Goal: Information Seeking & Learning: Learn about a topic

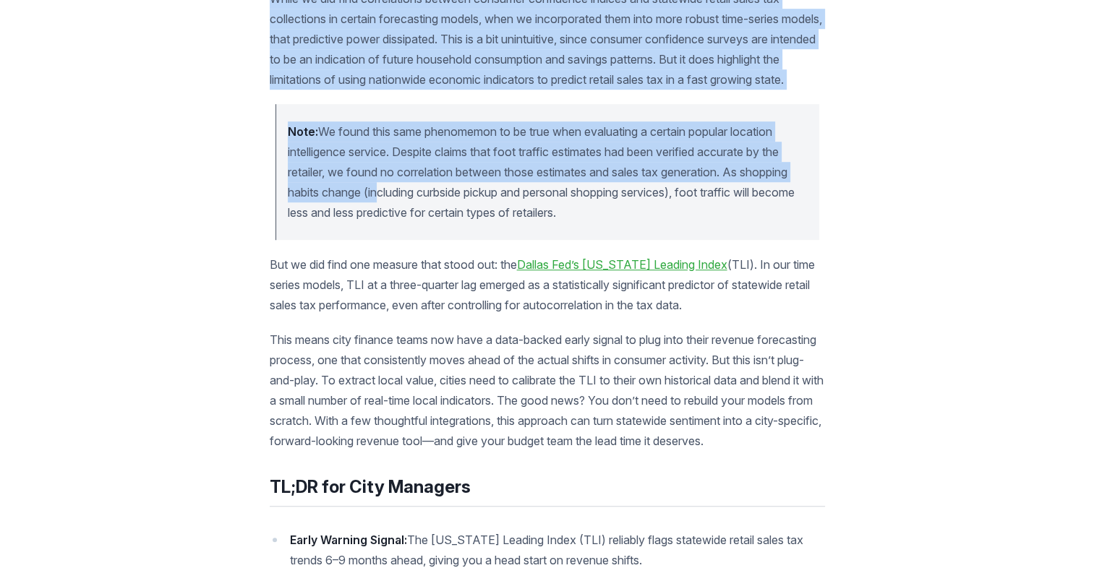
scroll to position [876, 0]
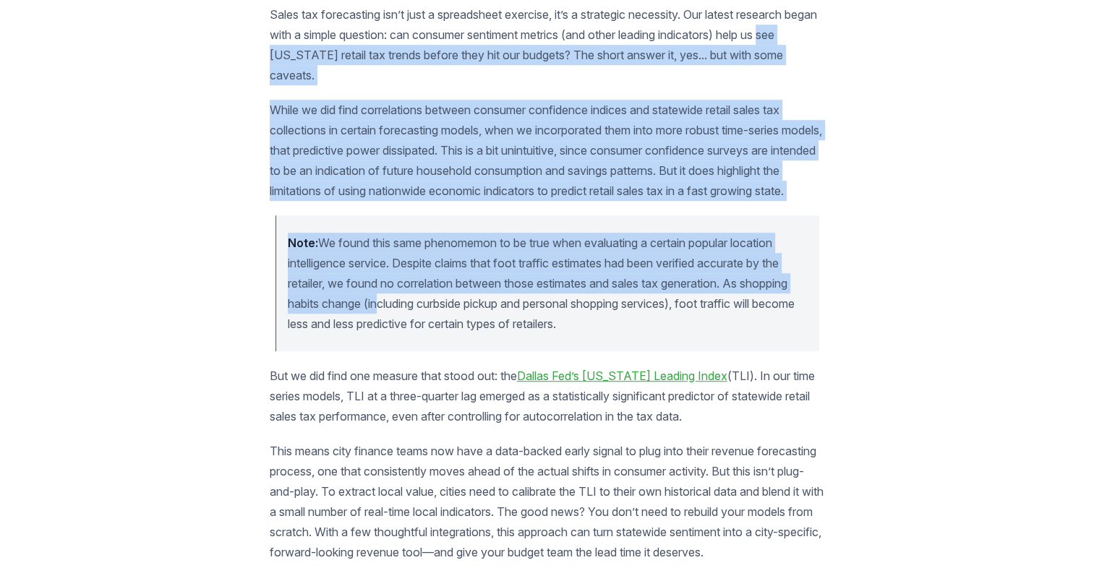
drag, startPoint x: 0, startPoint y: 0, endPoint x: 202, endPoint y: 35, distance: 204.8
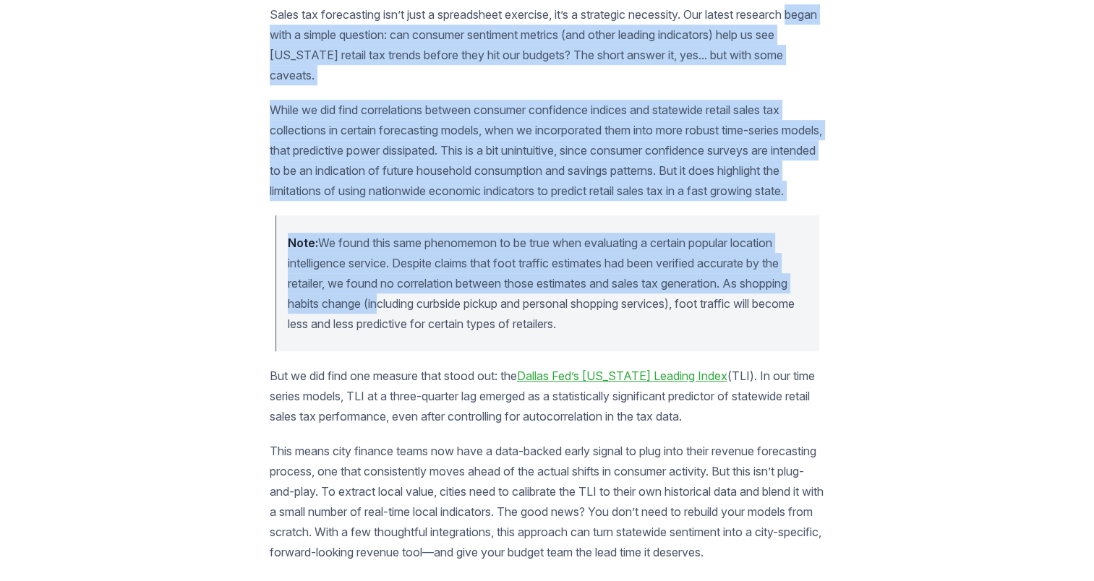
drag, startPoint x: 202, startPoint y: 35, endPoint x: 181, endPoint y: 211, distance: 176.9
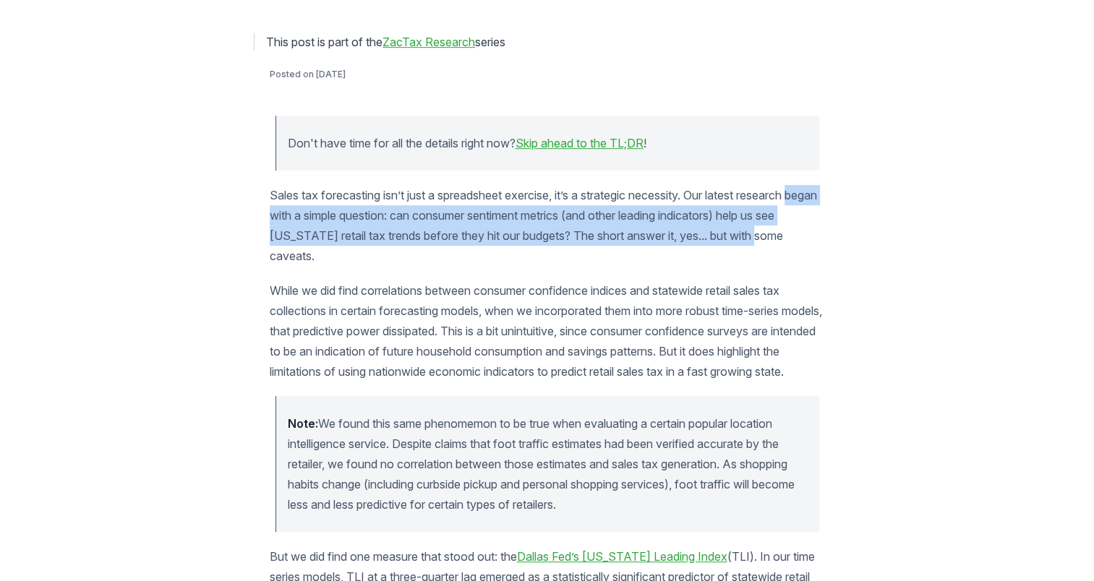
drag, startPoint x: 207, startPoint y: 205, endPoint x: 218, endPoint y: 260, distance: 55.3
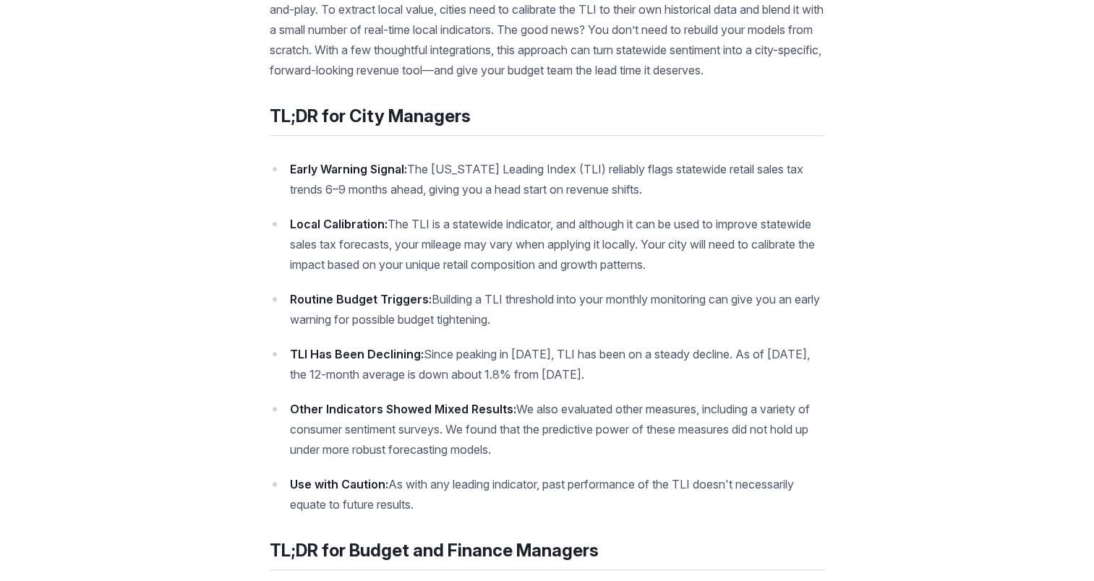
scroll to position [1361, 0]
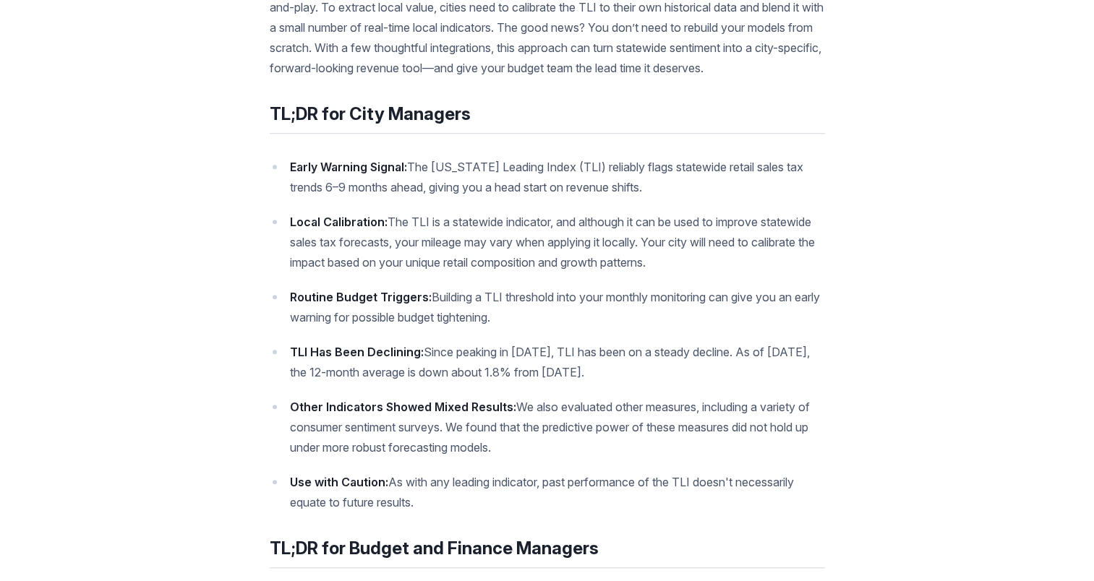
drag, startPoint x: 458, startPoint y: 281, endPoint x: 426, endPoint y: 535, distance: 256.5
click at [426, 513] on ul "Early Warning Signal: The [US_STATE] Leading Index (TLI) reliably flags statewi…" at bounding box center [547, 335] width 555 height 356
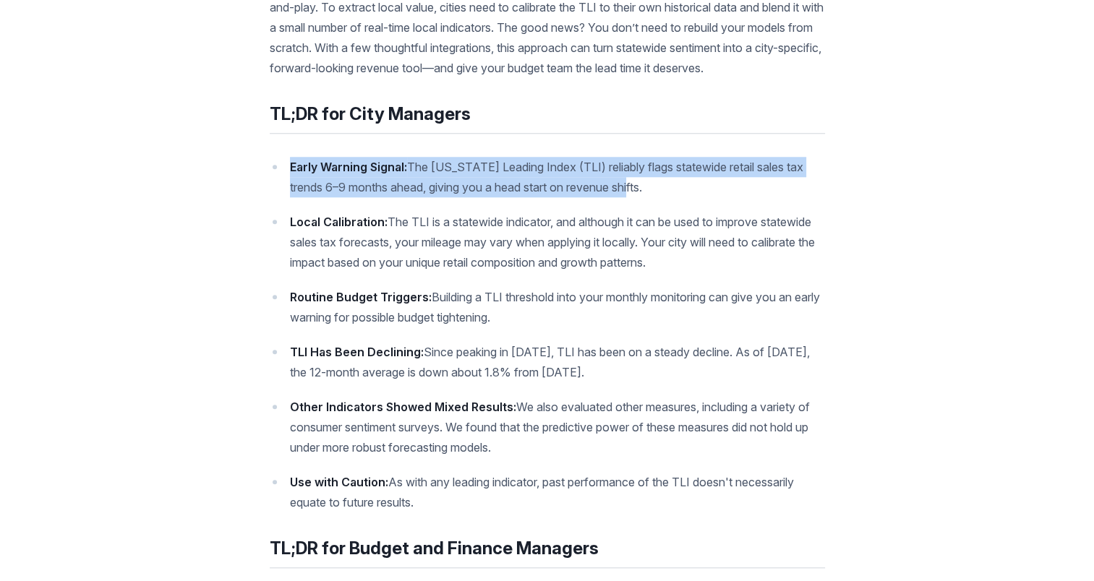
drag, startPoint x: 289, startPoint y: 201, endPoint x: 654, endPoint y: 233, distance: 366.5
click at [654, 197] on p "Early Warning Signal: The [US_STATE] Leading Index (TLI) reliably flags statewi…" at bounding box center [557, 177] width 535 height 40
drag, startPoint x: 654, startPoint y: 233, endPoint x: 584, endPoint y: 233, distance: 70.1
click at [602, 197] on p "Early Warning Signal: The [US_STATE] Leading Index (TLI) reliably flags statewi…" at bounding box center [557, 177] width 535 height 40
drag, startPoint x: 432, startPoint y: 334, endPoint x: 665, endPoint y: 416, distance: 247.6
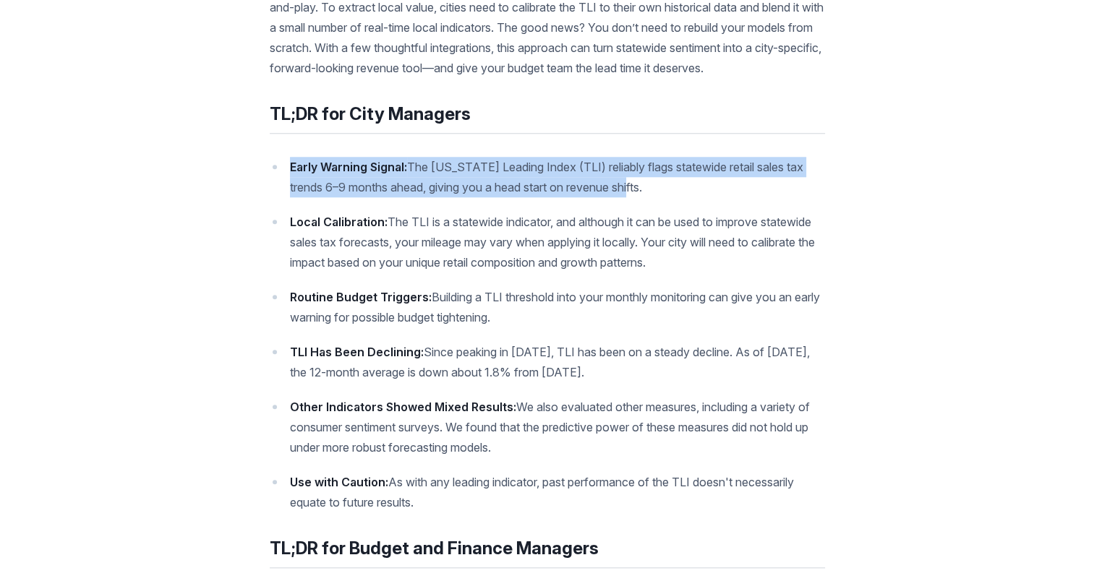
click at [665, 416] on ul "Early Warning Signal: The [US_STATE] Leading Index (TLI) reliably flags statewi…" at bounding box center [547, 335] width 555 height 356
click at [665, 382] on p "TLI Has Been Declining: Since peaking in [DATE], TLI has been on a steady decli…" at bounding box center [557, 362] width 535 height 40
drag, startPoint x: 296, startPoint y: 442, endPoint x: 522, endPoint y: 487, distance: 230.7
click at [522, 458] on p "Other Indicators Showed Mixed Results: We also evaluated other measures, includ…" at bounding box center [557, 427] width 535 height 61
drag, startPoint x: 297, startPoint y: 435, endPoint x: 288, endPoint y: 439, distance: 10.1
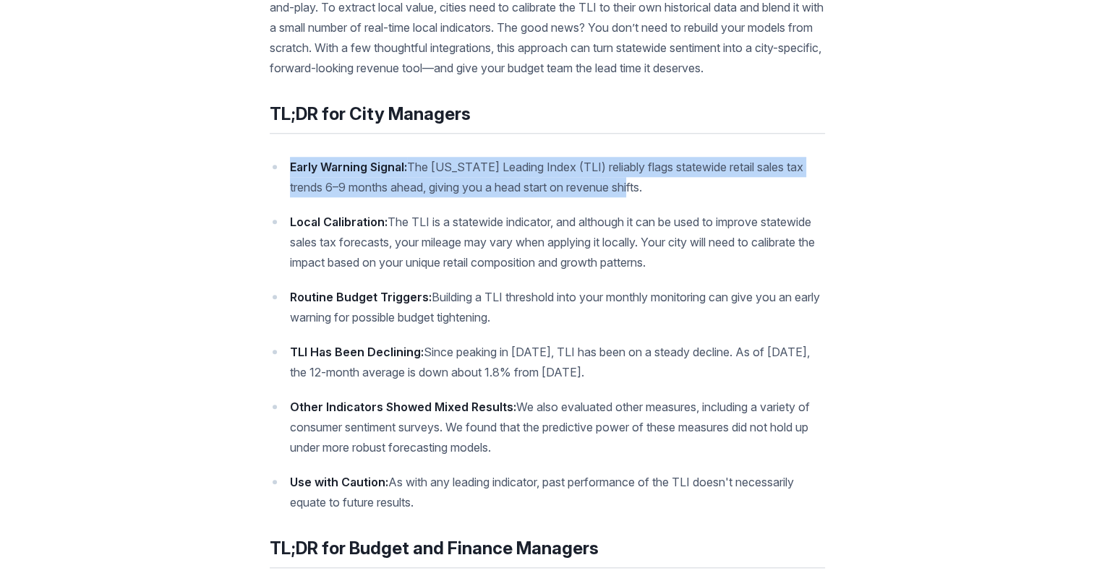
click at [296, 436] on ul "Early Warning Signal: The [US_STATE] Leading Index (TLI) reliably flags statewi…" at bounding box center [547, 335] width 555 height 356
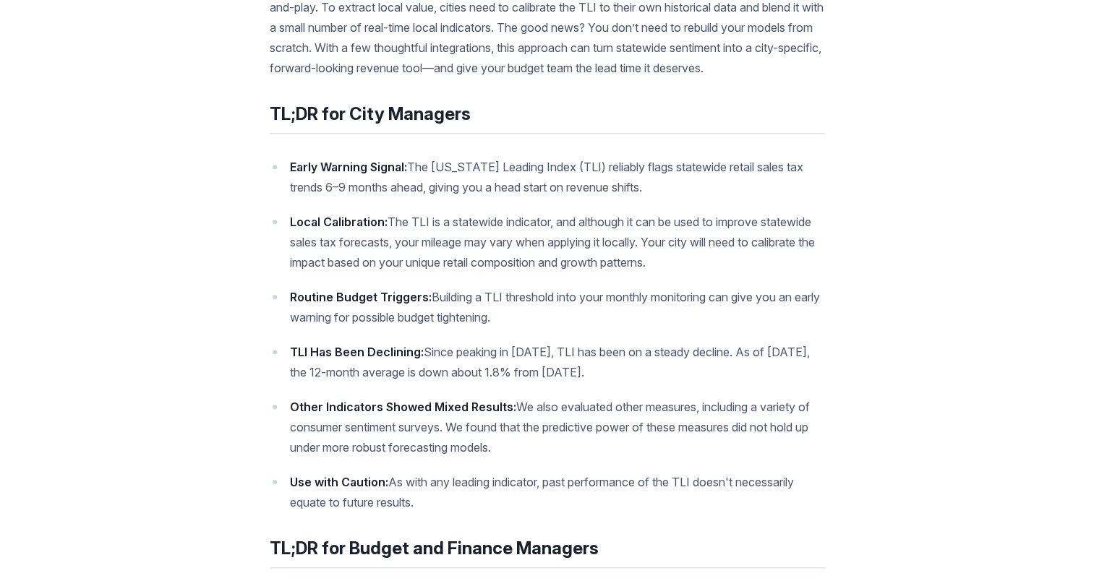
click at [288, 445] on li "Other Indicators Showed Mixed Results: We also evaluated other measures, includ…" at bounding box center [547, 427] width 555 height 61
drag, startPoint x: 288, startPoint y: 445, endPoint x: 445, endPoint y: 540, distance: 183.3
click at [445, 513] on ul "Early Warning Signal: The [US_STATE] Leading Index (TLI) reliably flags statewi…" at bounding box center [547, 335] width 555 height 356
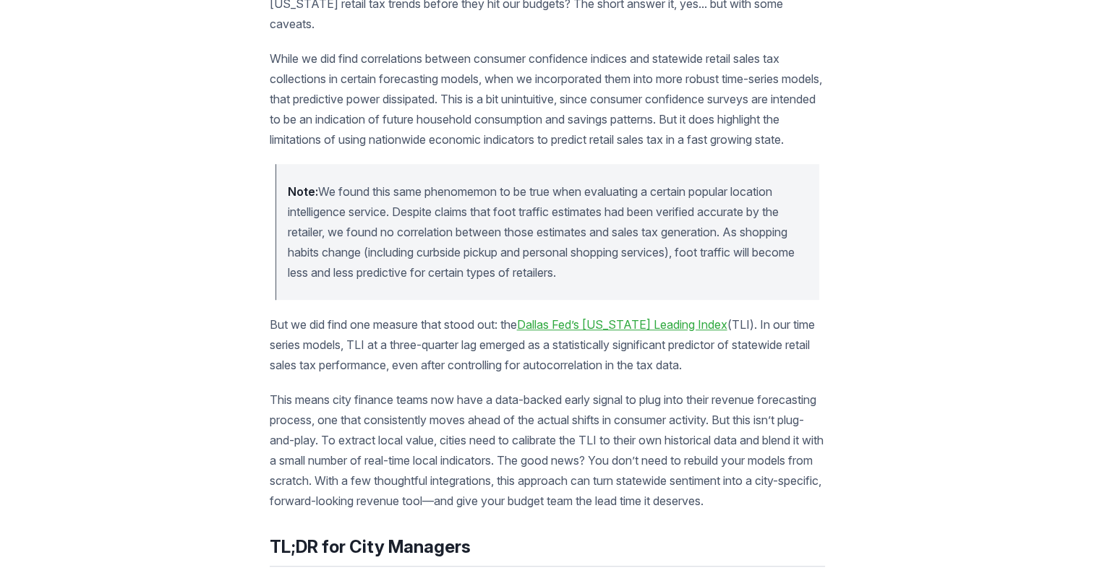
scroll to position [999, 0]
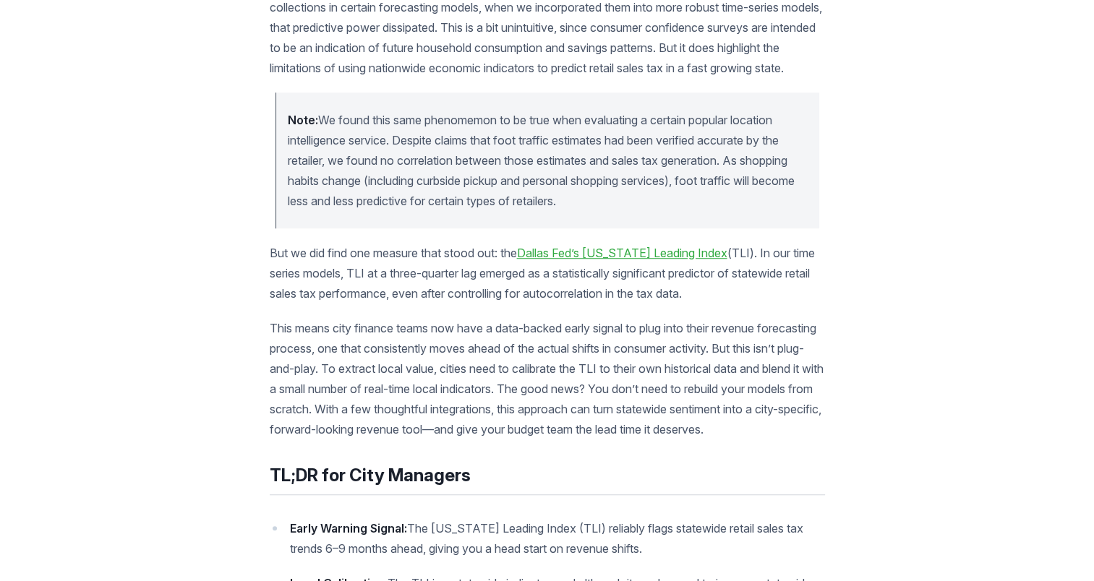
click at [628, 260] on link "Dallas Fed’s [US_STATE] Leading Index" at bounding box center [622, 253] width 210 height 14
